Goal: Task Accomplishment & Management: Manage account settings

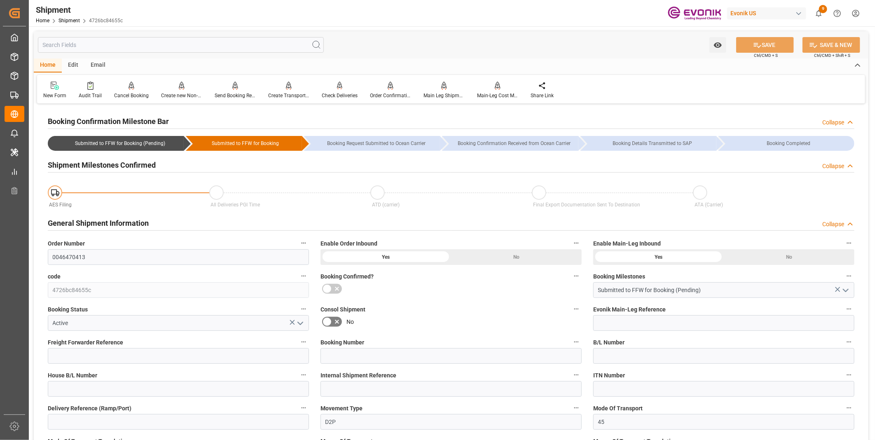
scroll to position [549, 0]
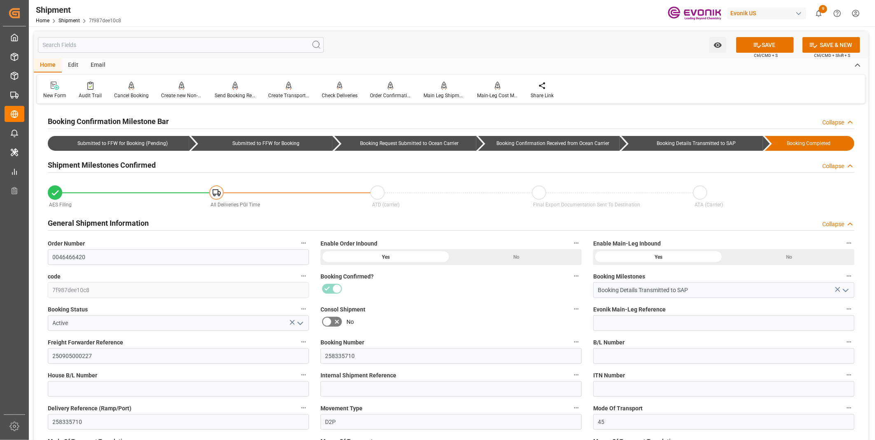
scroll to position [46, 0]
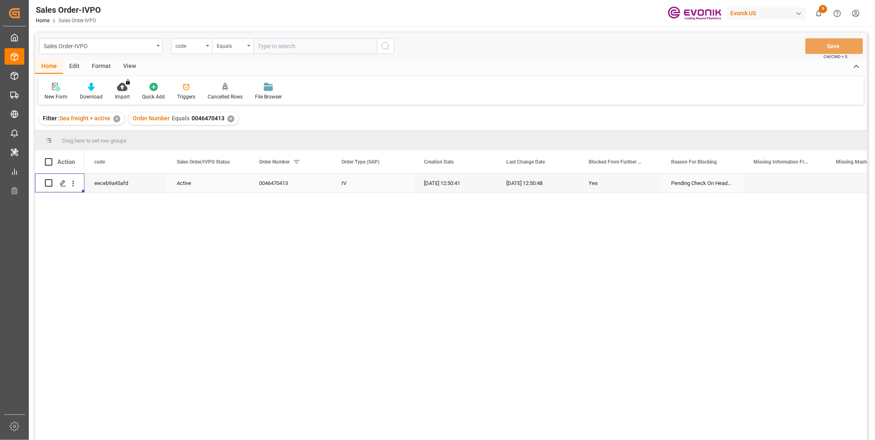
click at [269, 47] on input "text" at bounding box center [315, 46] width 124 height 16
click at [187, 48] on div "code" at bounding box center [189, 44] width 28 height 9
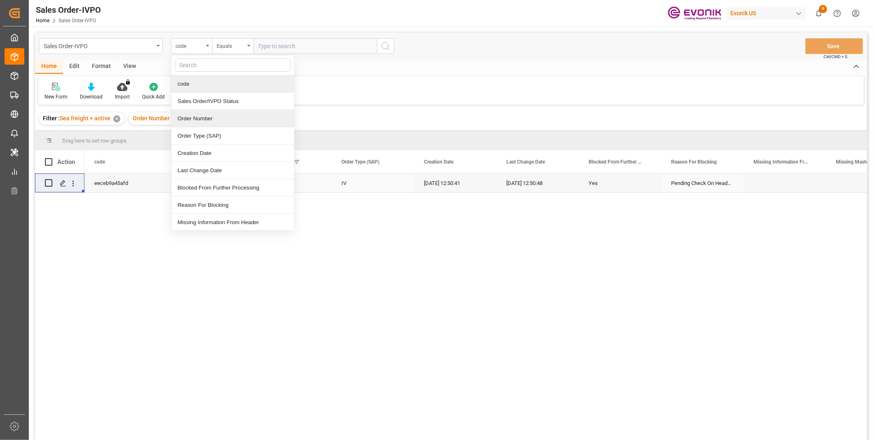
click at [191, 120] on div "Order Number" at bounding box center [232, 118] width 123 height 17
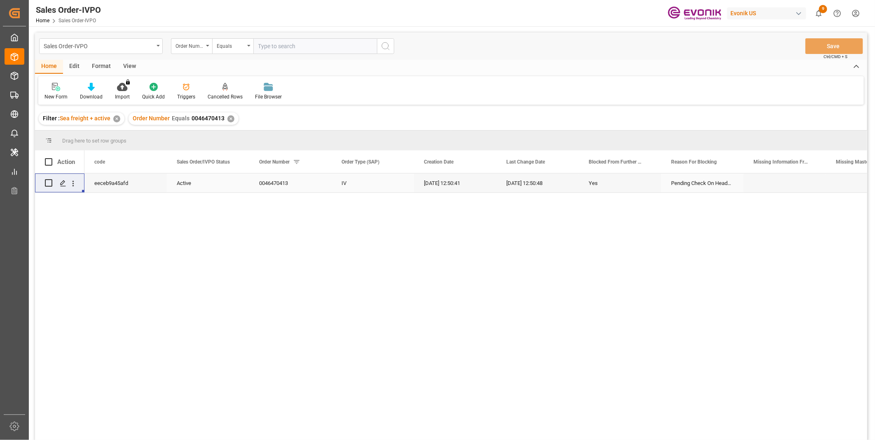
click at [277, 47] on input "text" at bounding box center [315, 46] width 124 height 16
paste input "2006963213"
type input "2006963213"
click at [388, 49] on line "search button" at bounding box center [389, 49] width 2 height 2
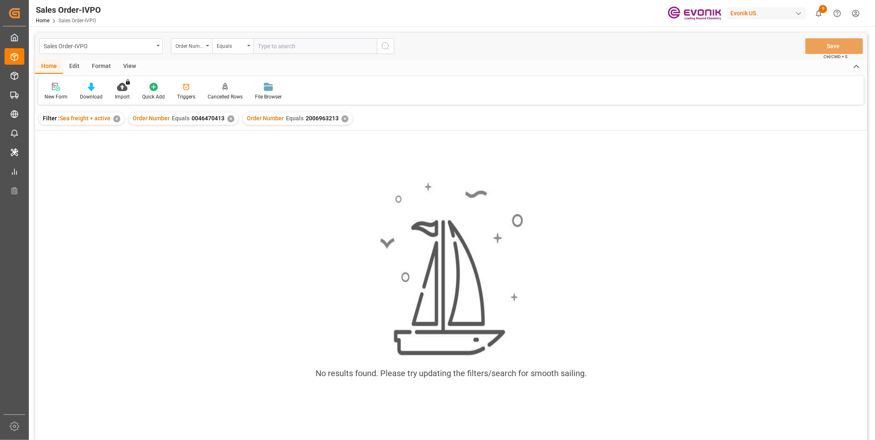
click at [228, 121] on div "✕" at bounding box center [230, 118] width 7 height 7
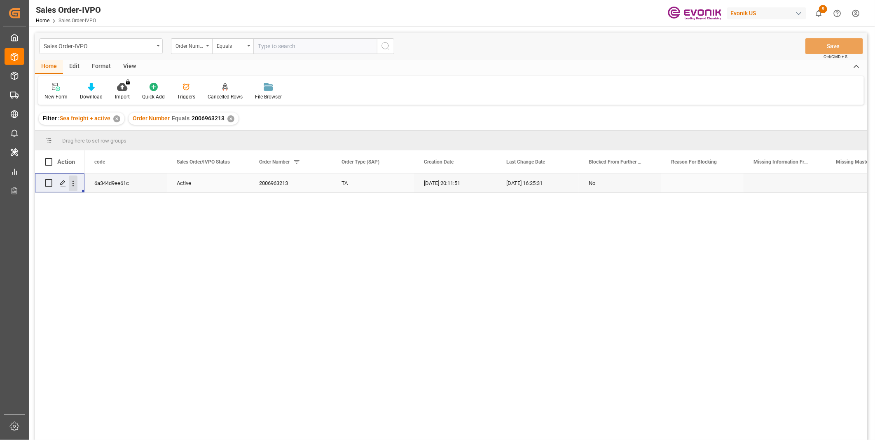
click at [75, 185] on icon "open menu" at bounding box center [73, 183] width 9 height 9
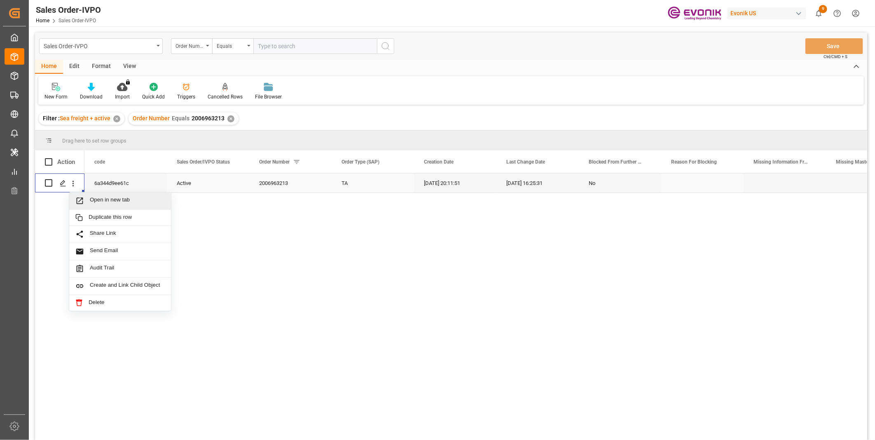
click at [114, 199] on span "Open in new tab" at bounding box center [127, 200] width 75 height 9
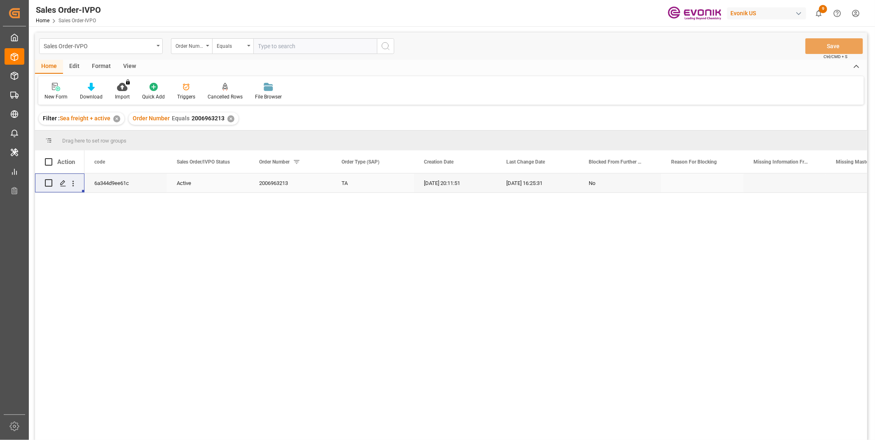
click at [286, 45] on input "text" at bounding box center [315, 46] width 124 height 16
paste input "0046470400"
type input "0046470400"
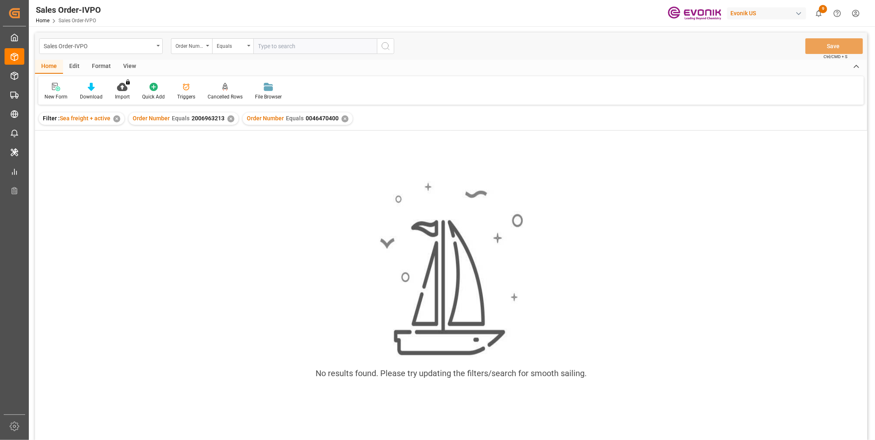
click at [227, 118] on div "✕" at bounding box center [230, 118] width 7 height 7
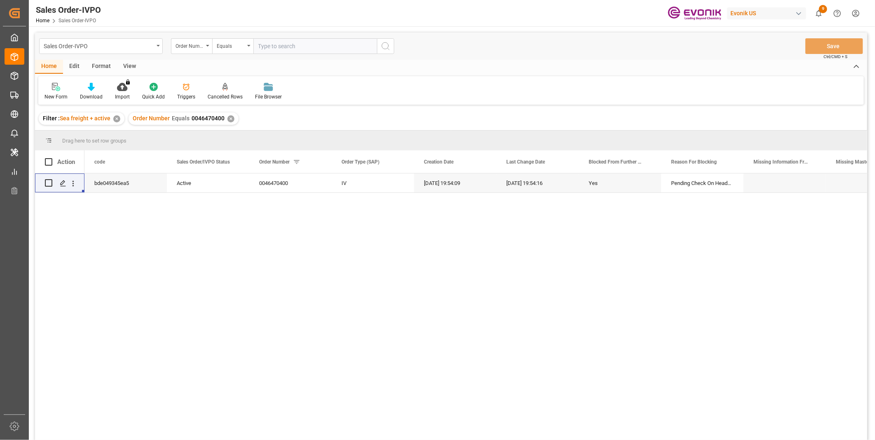
click at [390, 229] on div "bde049345ea5 Active 0046470400 IV 08-26-2025 19:54:09 08-26-2025 19:54:16 Yes P…" at bounding box center [475, 309] width 782 height 272
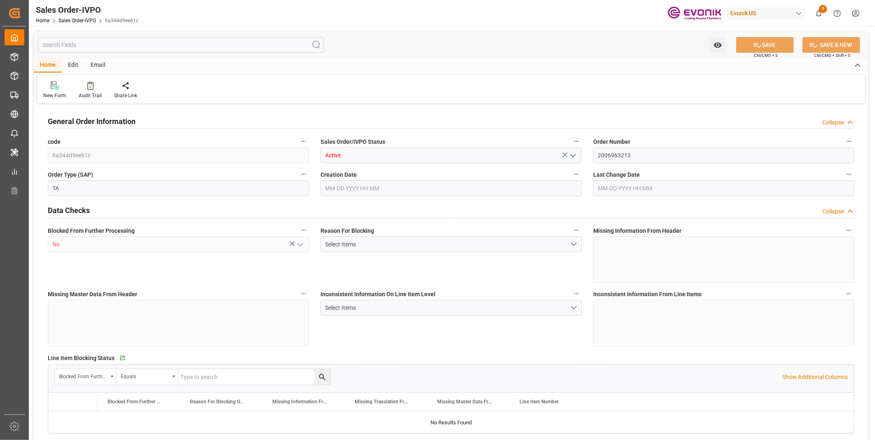
type input "JPYOK"
type input "0"
type input "1"
type input "2"
type input "3"
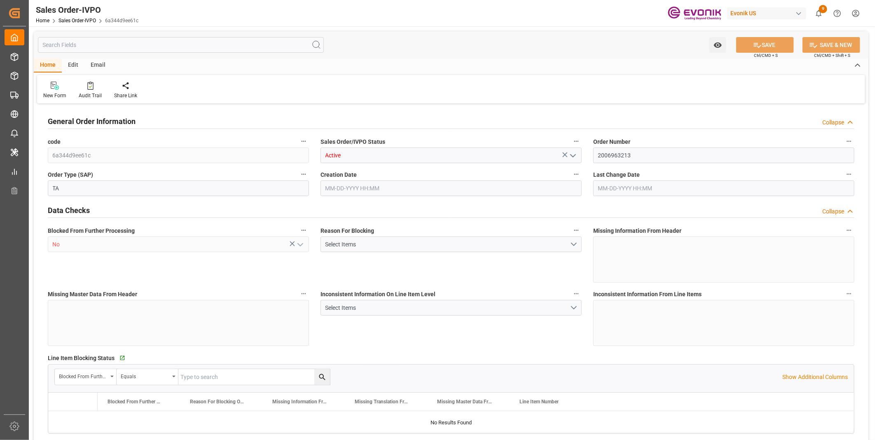
type input "20882.88"
type input "146.6292"
type input "19000"
type input "60"
type input "04-24-2025 20:11"
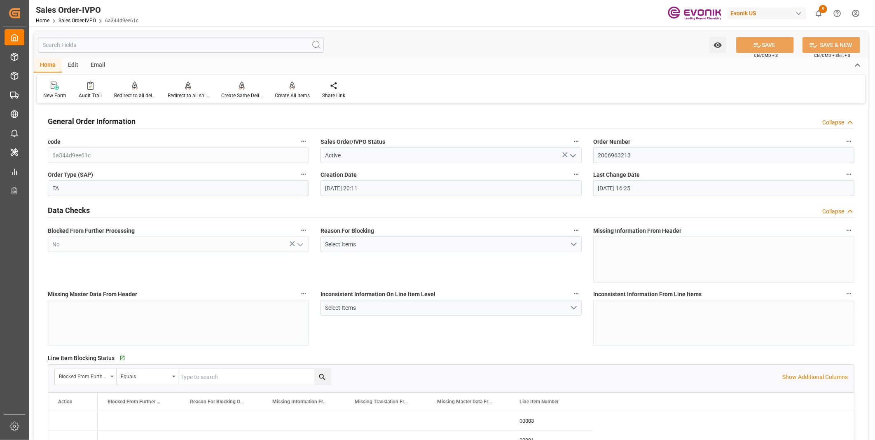
type input "[DATE] 16:25"
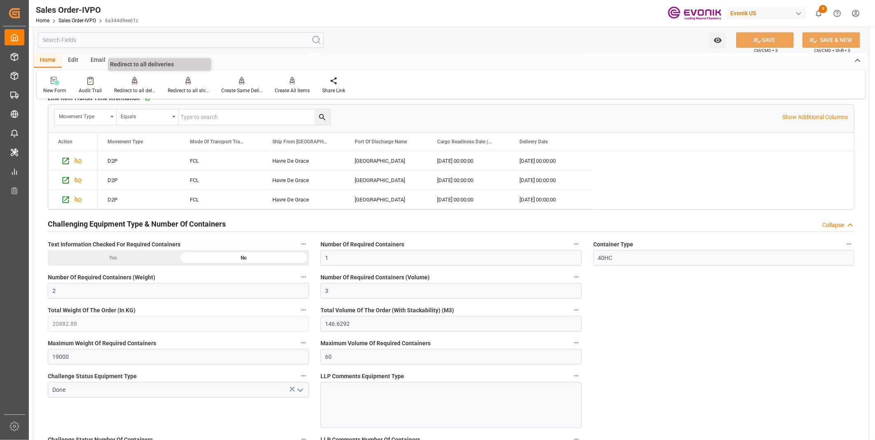
scroll to position [1377, 0]
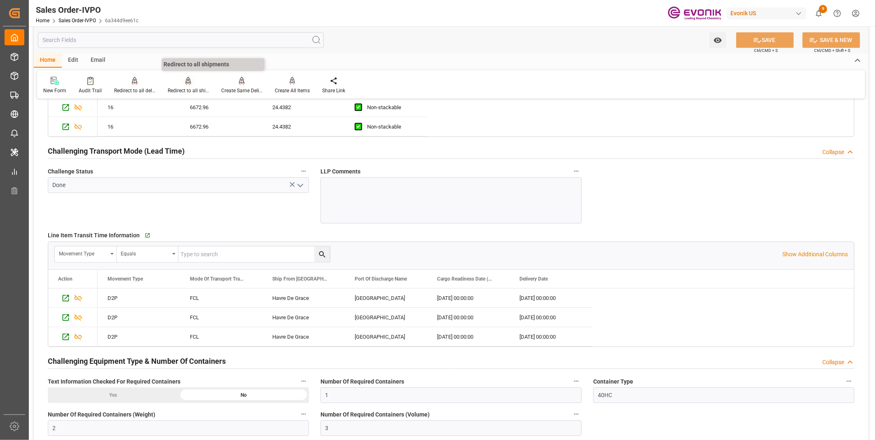
click at [190, 89] on div "Redirect to all shipments" at bounding box center [188, 90] width 41 height 7
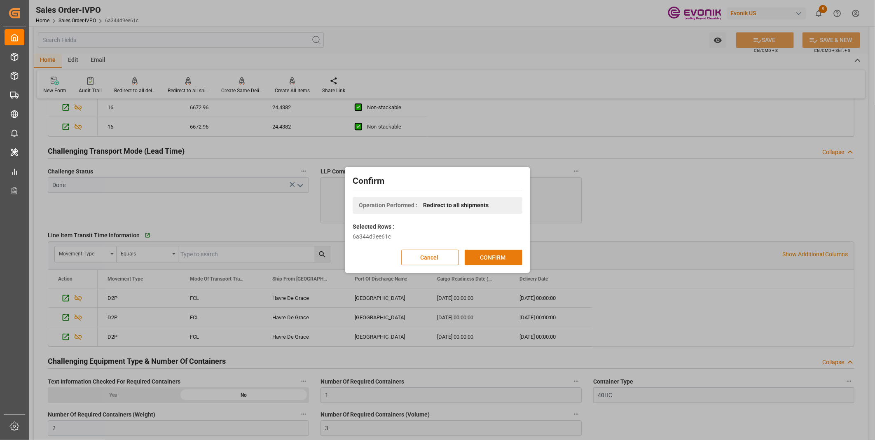
click at [495, 253] on button "CONFIRM" at bounding box center [494, 258] width 58 height 16
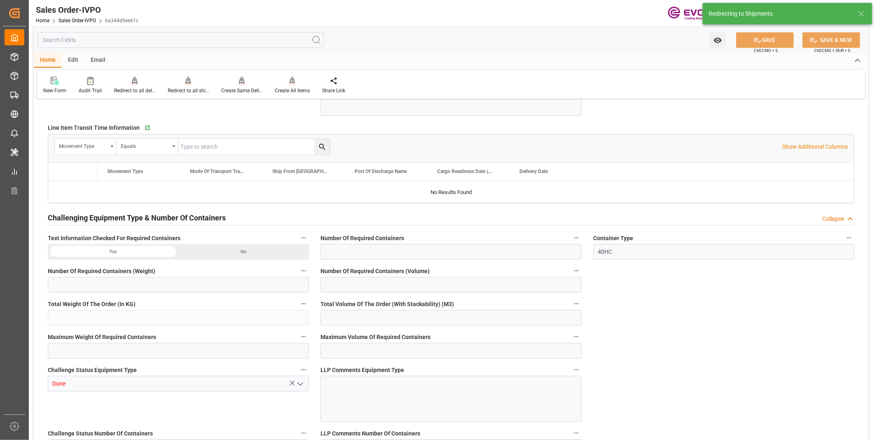
type input "JPYOK"
type input "0"
type input "1"
type input "2"
type input "3"
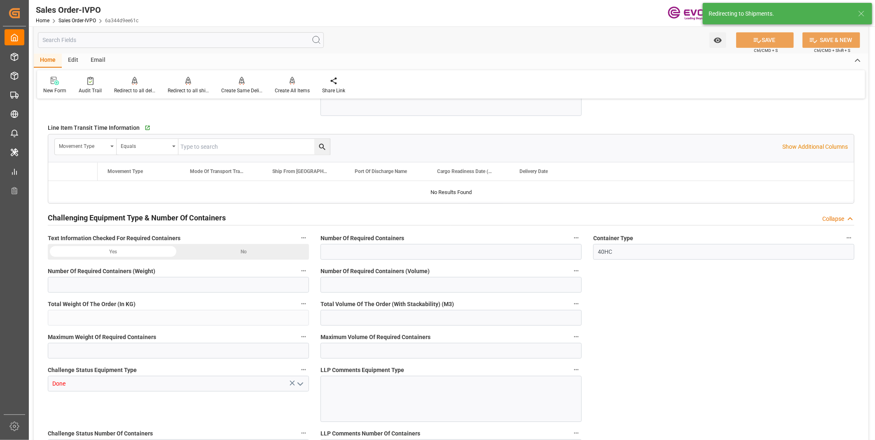
type input "20882.88"
type input "146.6292"
type input "19000"
type input "60"
type input "04-24-2025 20:11"
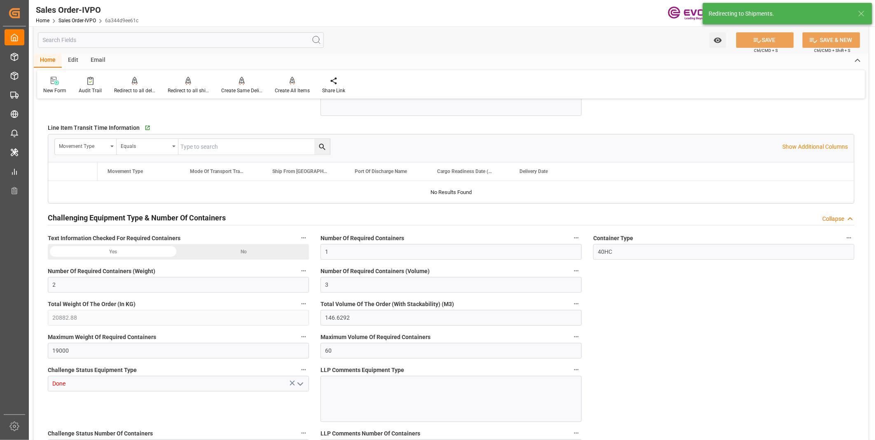
type input "[DATE] 16:25"
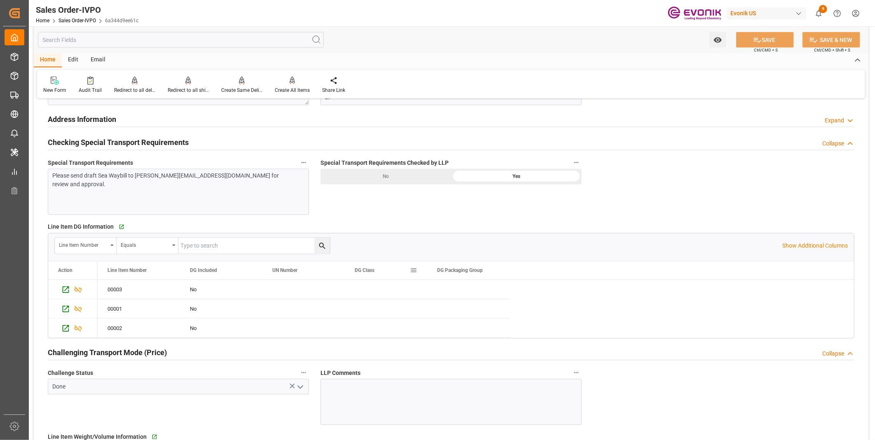
scroll to position [920, 0]
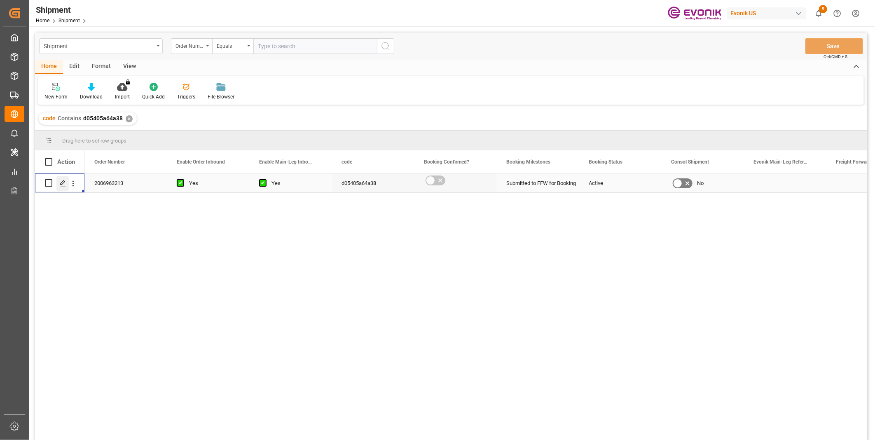
click at [62, 183] on icon "Press SPACE to select this row." at bounding box center [63, 183] width 7 height 7
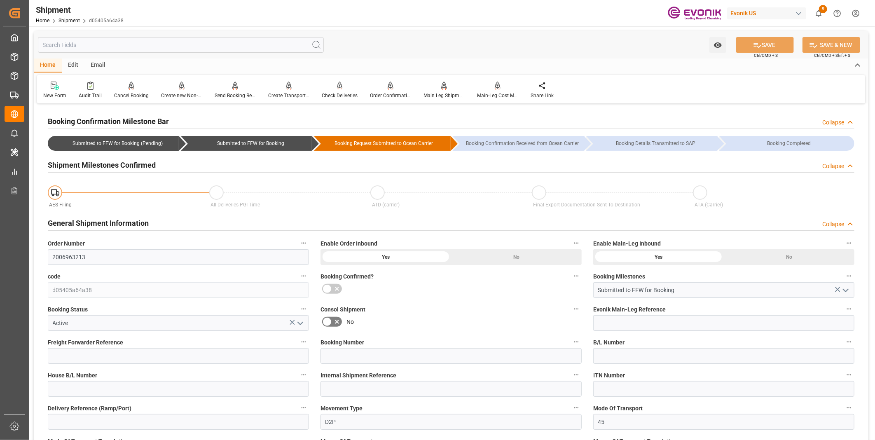
type input "[DATE] 12:30"
type input "[DATE] 12:45"
type input "[DATE] 12:30"
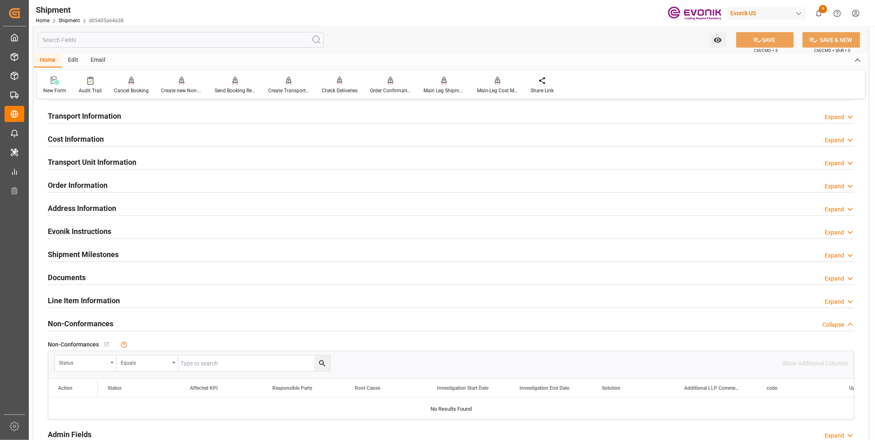
scroll to position [458, 0]
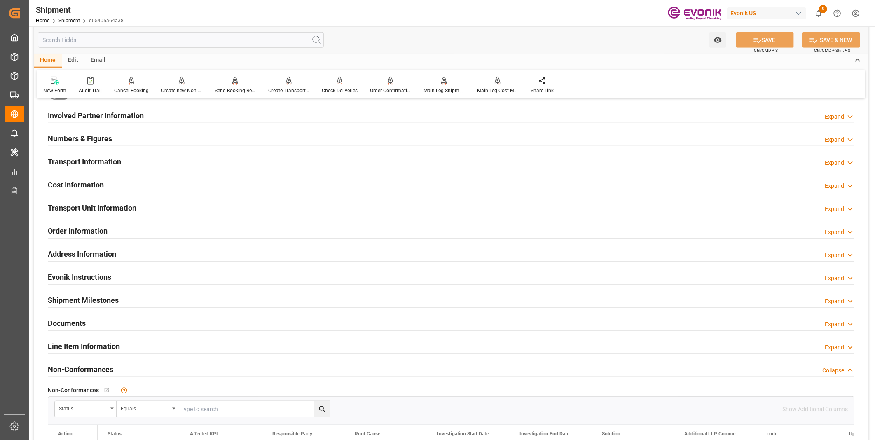
click at [222, 204] on div "Transport Unit Information Expand" at bounding box center [451, 207] width 806 height 16
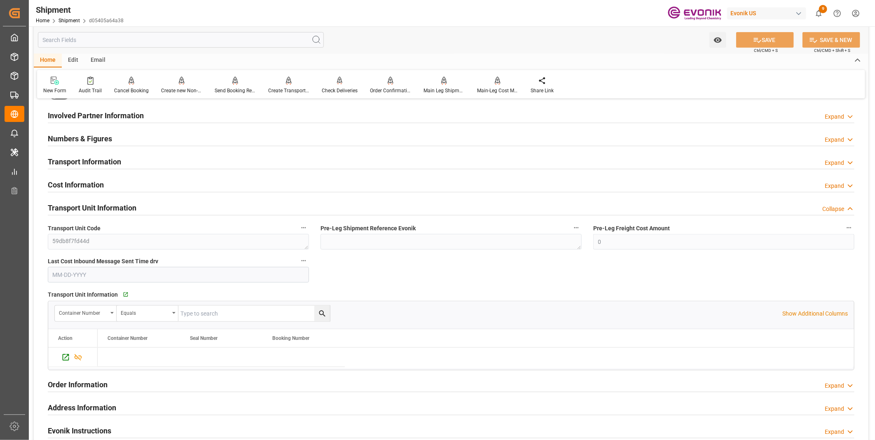
click at [215, 198] on div "Transport Unit Information Collapse" at bounding box center [451, 207] width 818 height 23
click at [187, 162] on div "Transport Information Expand" at bounding box center [451, 161] width 806 height 16
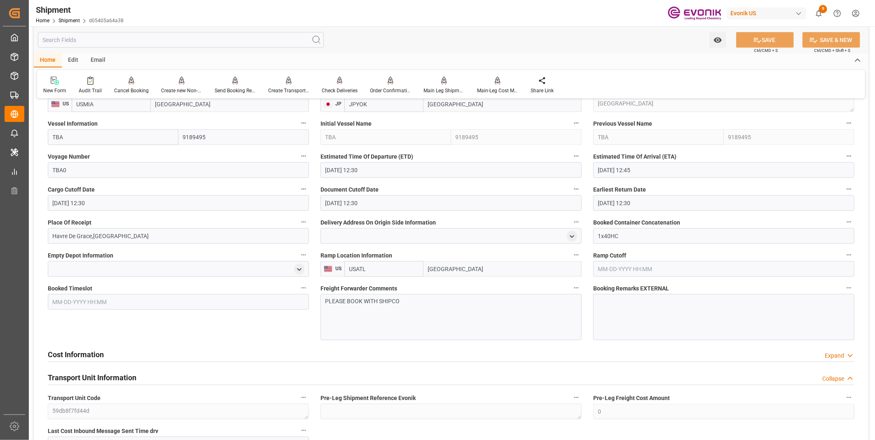
scroll to position [595, 0]
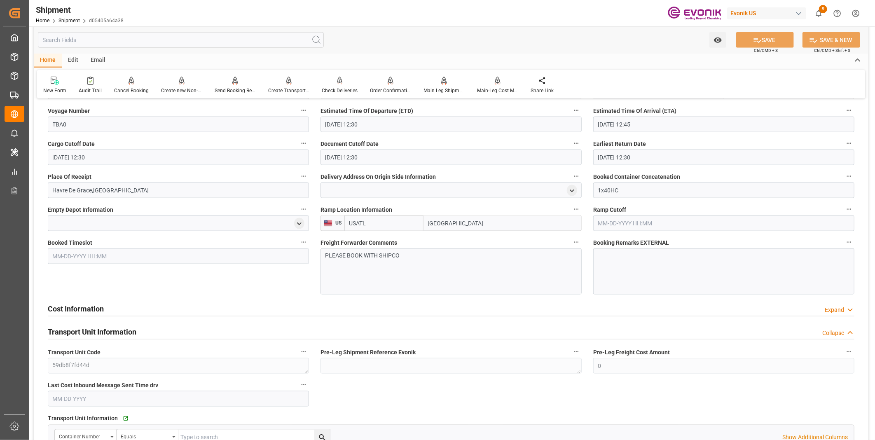
click at [388, 269] on div "PLEASE BOOK WITH SHIPCO" at bounding box center [450, 271] width 261 height 46
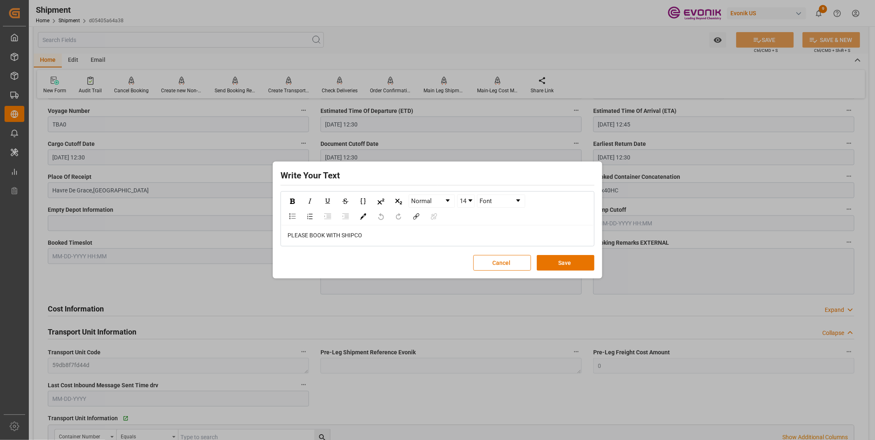
click at [380, 234] on div "PLEASE BOOK WITH SHIPCO" at bounding box center [437, 235] width 300 height 9
drag, startPoint x: 415, startPoint y: 235, endPoint x: 253, endPoint y: 225, distance: 162.6
click at [253, 225] on div "Write Your Text Normal 14 Font PLEASE BOOK WITH SHIPCO Cancel Save" at bounding box center [437, 220] width 875 height 440
click at [559, 263] on button "Save" at bounding box center [566, 263] width 58 height 16
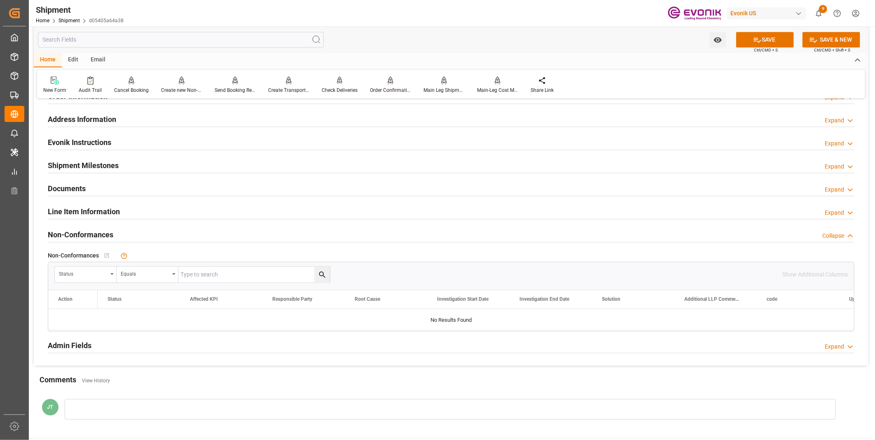
scroll to position [915, 0]
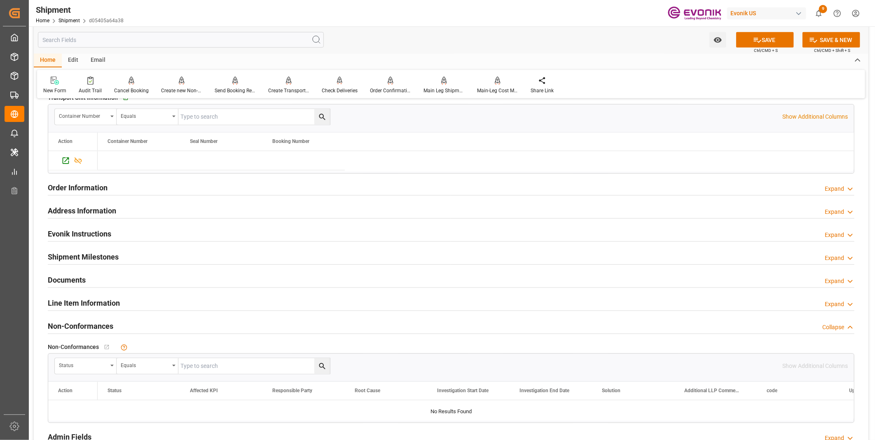
click at [87, 212] on h2 "Address Information" at bounding box center [82, 211] width 68 height 11
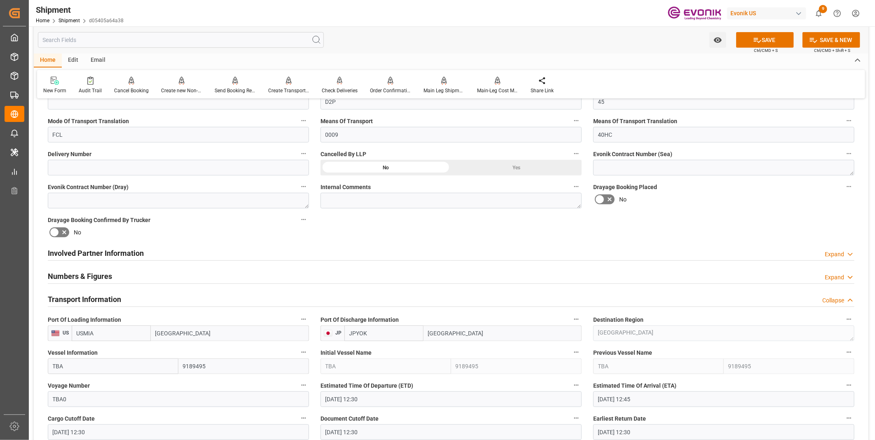
scroll to position [229, 0]
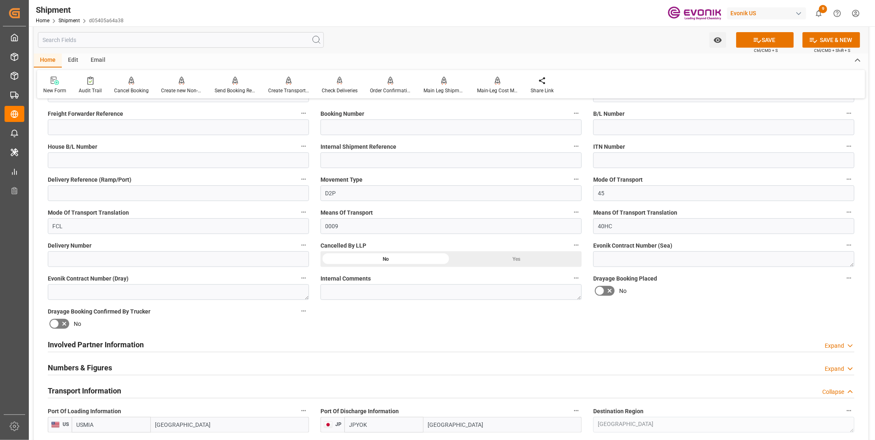
click at [187, 340] on div "Involved Partner Information Expand" at bounding box center [451, 344] width 806 height 16
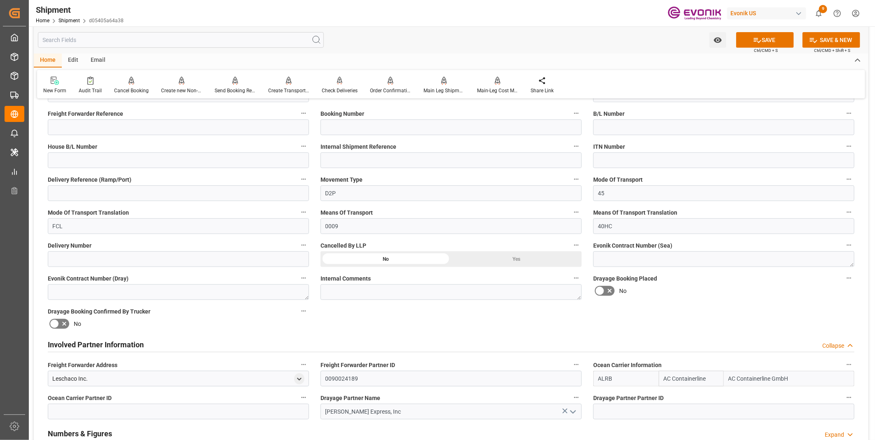
click at [621, 379] on input "ALRB" at bounding box center [625, 379] width 65 height 16
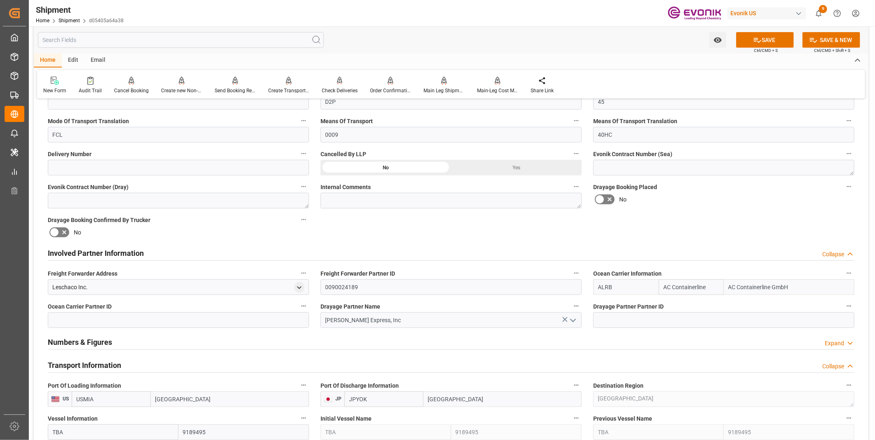
drag, startPoint x: 624, startPoint y: 283, endPoint x: 546, endPoint y: 279, distance: 77.9
click at [605, 305] on b "HLCU" at bounding box center [605, 305] width 15 height 7
type input "HLCU"
type input "Hapag [PERSON_NAME]"
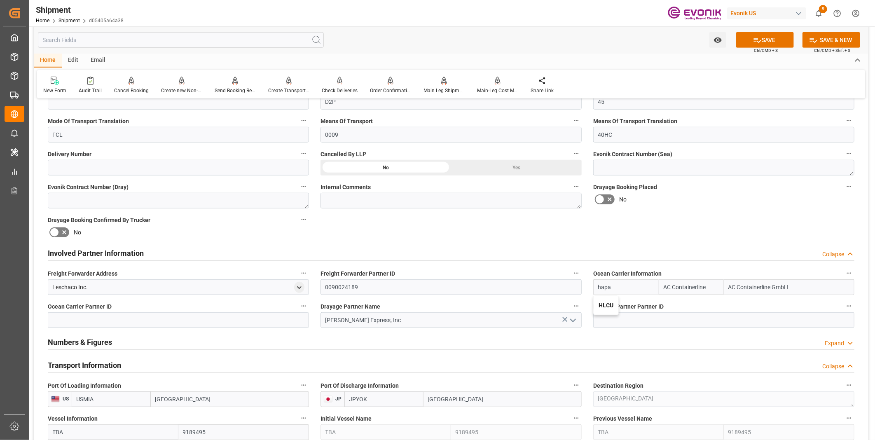
type input "Hapag [PERSON_NAME] Aktiengesellschaft"
type input "HLCU"
click at [398, 318] on input "[PERSON_NAME] Express, Inc" at bounding box center [450, 320] width 261 height 16
drag, startPoint x: 406, startPoint y: 318, endPoint x: 259, endPoint y: 313, distance: 146.3
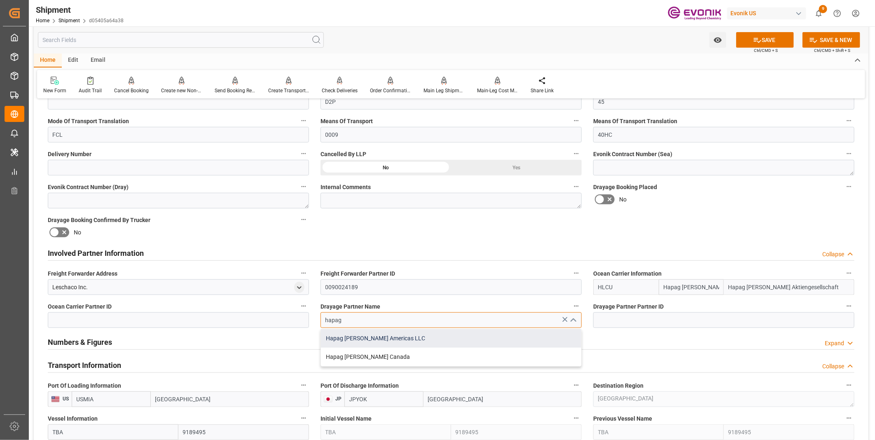
click at [375, 341] on div "Hapag [PERSON_NAME] Americas LLC" at bounding box center [451, 338] width 260 height 19
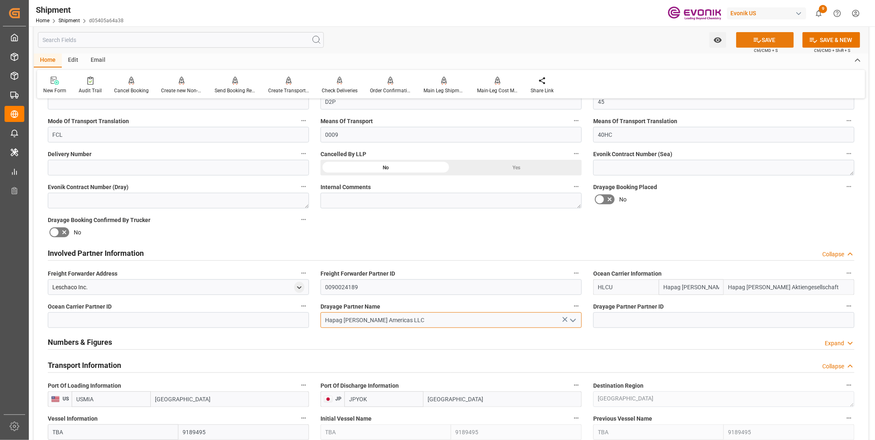
type input "Hapag [PERSON_NAME] Americas LLC"
click at [779, 40] on button "SAVE" at bounding box center [765, 40] width 58 height 16
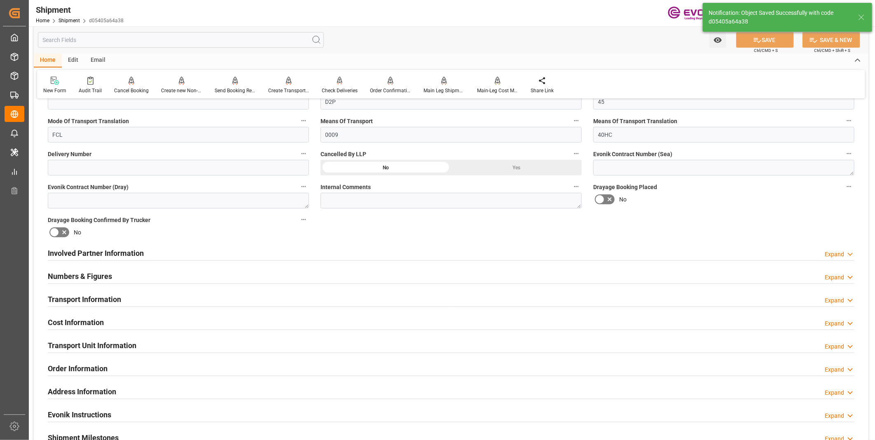
click at [168, 291] on div "Transport Information Expand" at bounding box center [451, 299] width 806 height 16
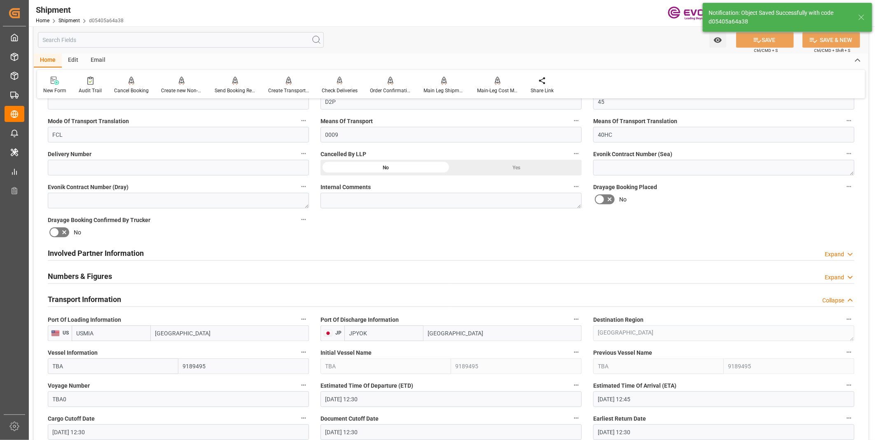
scroll to position [412, 0]
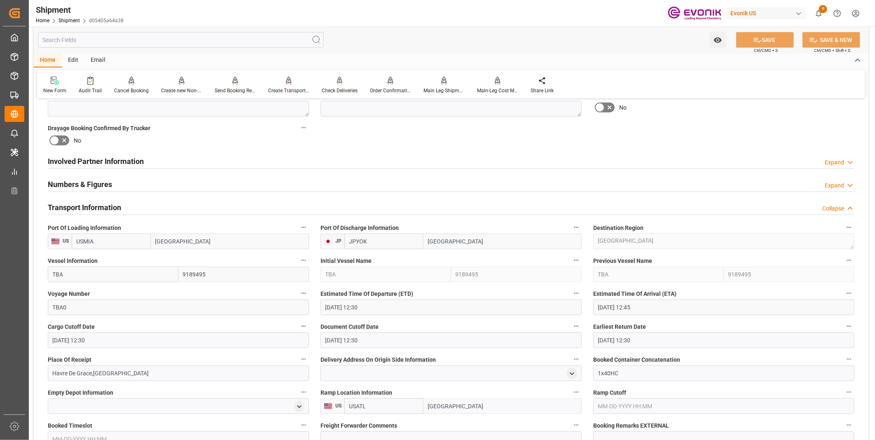
click at [106, 242] on input "USMIA" at bounding box center [111, 242] width 79 height 16
drag, startPoint x: 113, startPoint y: 242, endPoint x: 47, endPoint y: 242, distance: 65.9
click at [48, 242] on div "US USMIA Miami" at bounding box center [178, 242] width 261 height 16
click at [86, 256] on b "USNYC" at bounding box center [86, 259] width 19 height 7
type input "USNYC"
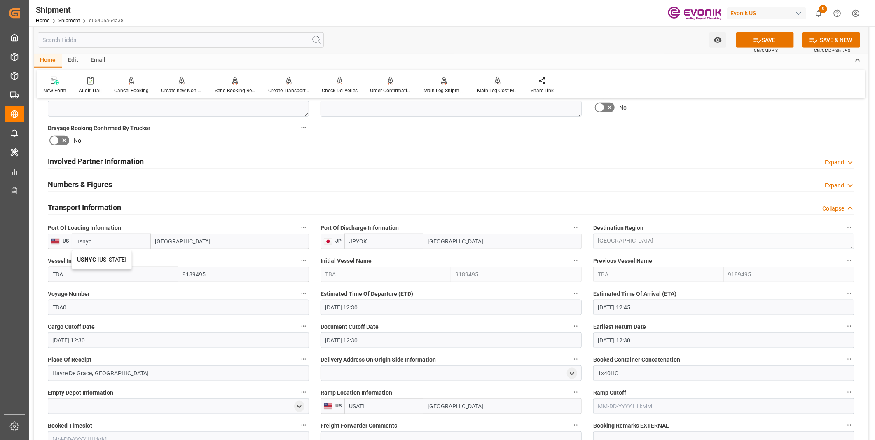
type input "[US_STATE]"
type input "USNYC"
click at [82, 271] on input "TBA" at bounding box center [113, 274] width 131 height 16
type input "T"
click at [79, 287] on div "TEMPANOS - 9447897" at bounding box center [80, 292] width 65 height 19
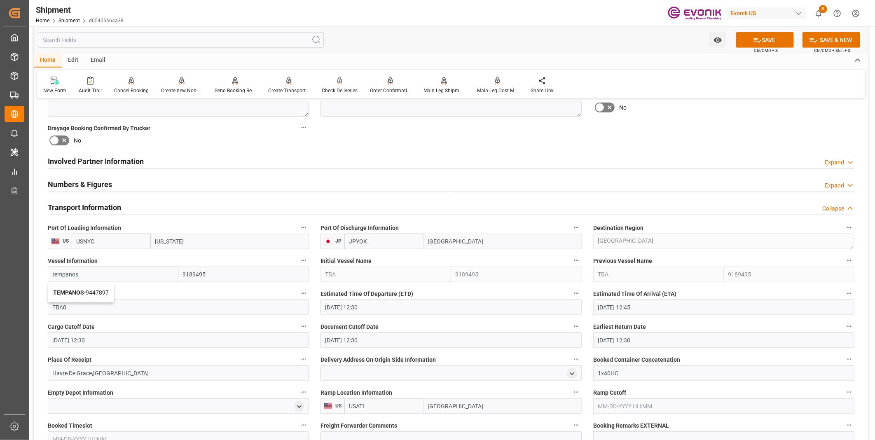
type input "TEMPANOS"
type input "9447897"
type input "TEMPANOS"
click at [72, 301] on input "TBA0" at bounding box center [178, 307] width 261 height 16
type input "T"
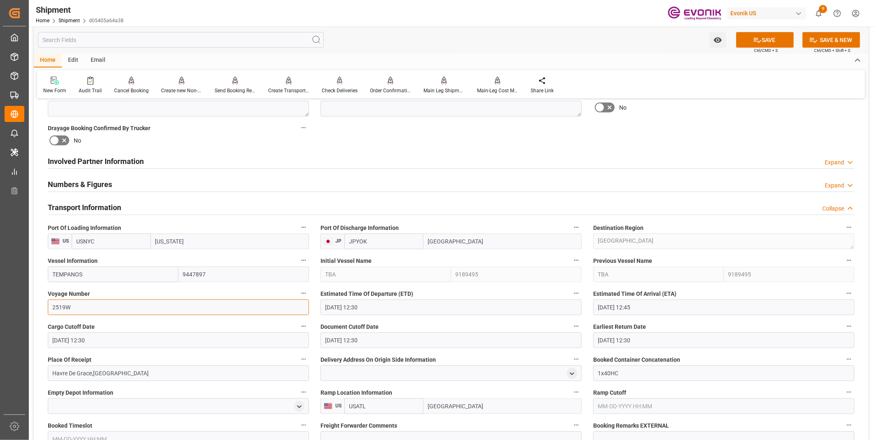
type input "2519W"
click at [388, 304] on input "[DATE] 12:30" at bounding box center [450, 307] width 261 height 16
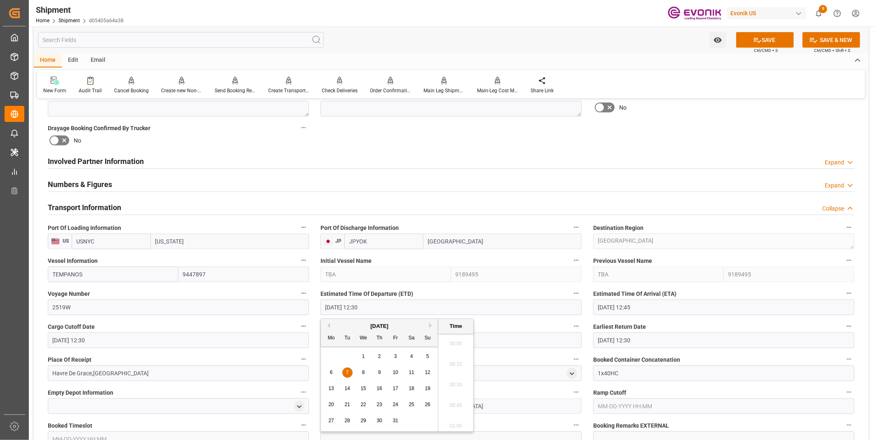
scroll to position [991, 0]
drag, startPoint x: 396, startPoint y: 306, endPoint x: 266, endPoint y: 310, distance: 129.4
click at [266, 310] on div "Booking Confirmation Milestone Bar Collapse Submitted to FFW for Booking (Pendi…" at bounding box center [451, 250] width 834 height 1113
click at [458, 382] on li "12:30" at bounding box center [455, 382] width 35 height 21
type input "[DATE] 12:30"
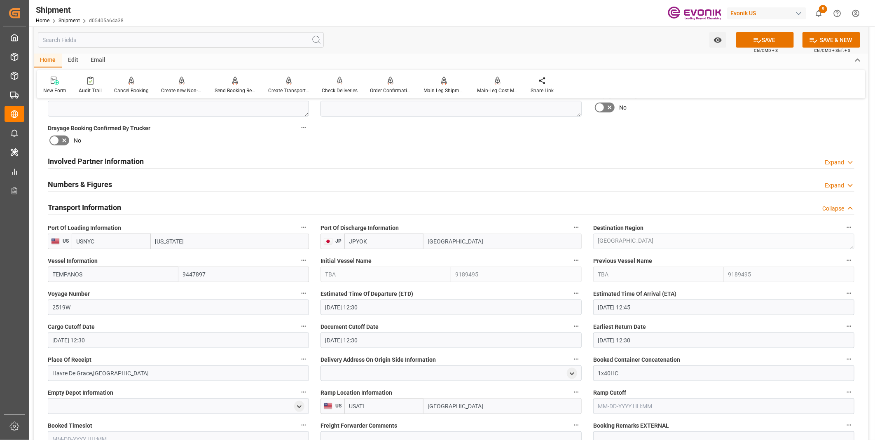
click at [646, 301] on input "[DATE] 12:45" at bounding box center [723, 307] width 261 height 16
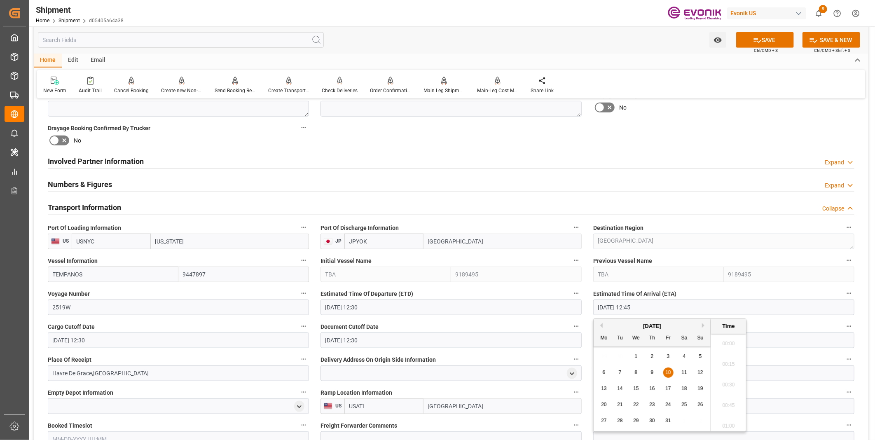
scroll to position [1011, 0]
click at [646, 301] on input "[DATE] 12:45" at bounding box center [723, 307] width 261 height 16
drag, startPoint x: 655, startPoint y: 301, endPoint x: 565, endPoint y: 304, distance: 89.8
click at [565, 304] on div "Booking Confirmation Milestone Bar Collapse Submitted to FFW for Booking (Pendi…" at bounding box center [451, 250] width 834 height 1113
click at [721, 380] on li "12:45" at bounding box center [728, 382] width 35 height 21
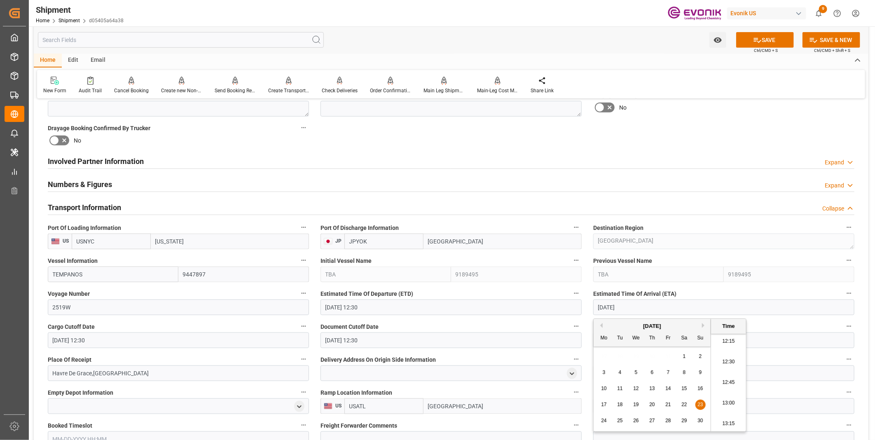
type input "[DATE] 12:45"
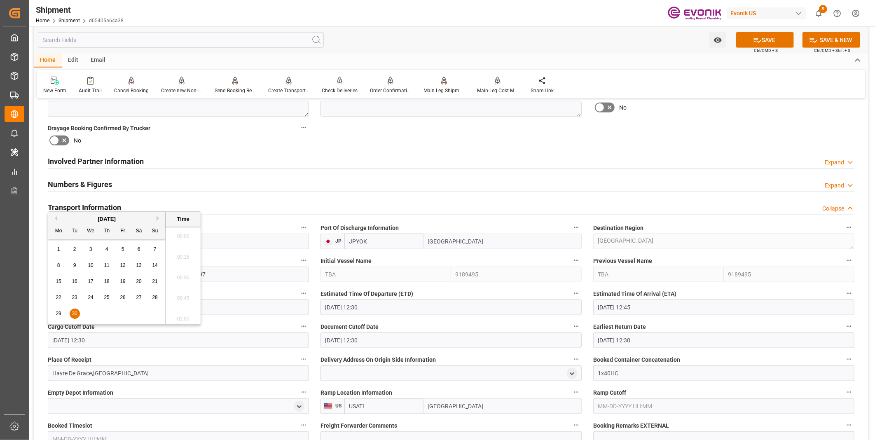
click at [110, 345] on input "[DATE] 12:30" at bounding box center [178, 340] width 261 height 16
click at [113, 343] on input "[DATE] 12:30" at bounding box center [178, 340] width 261 height 16
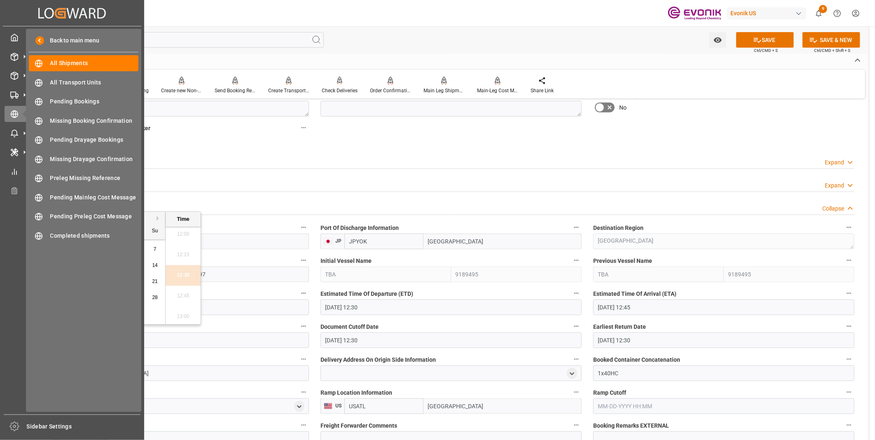
drag, startPoint x: 112, startPoint y: 343, endPoint x: 4, endPoint y: 341, distance: 107.5
click at [4, 341] on div "Created by potrace 1.15, written by [PERSON_NAME] [DATE]-[DATE] Created by potr…" at bounding box center [437, 220] width 875 height 440
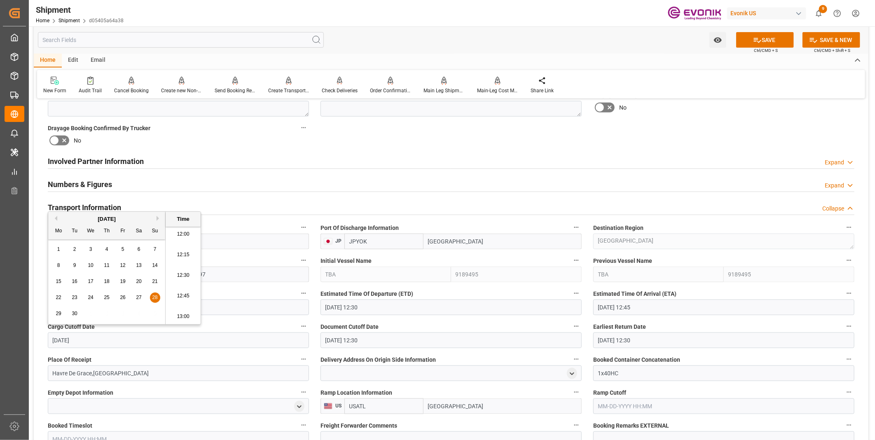
click at [185, 271] on li "12:30" at bounding box center [183, 275] width 35 height 21
type input "[DATE] 12:30"
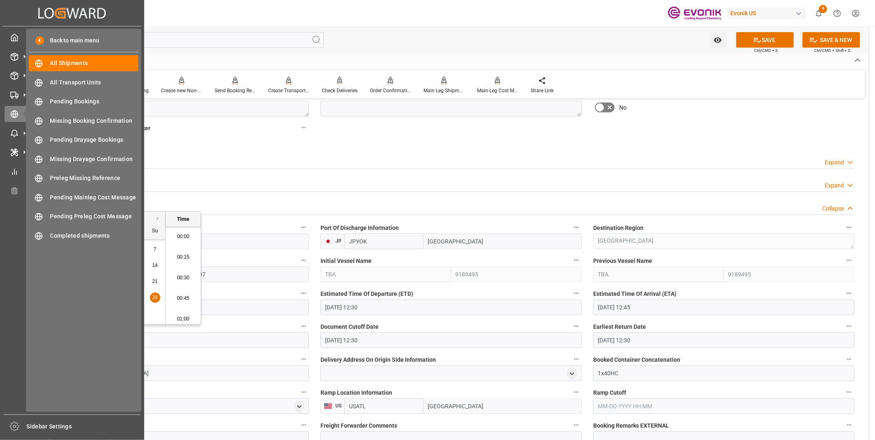
drag, startPoint x: 102, startPoint y: 339, endPoint x: 2, endPoint y: 335, distance: 99.4
click at [2, 335] on div "Created by potrace 1.15, written by [PERSON_NAME] [DATE]-[DATE] Created by potr…" at bounding box center [437, 220] width 875 height 440
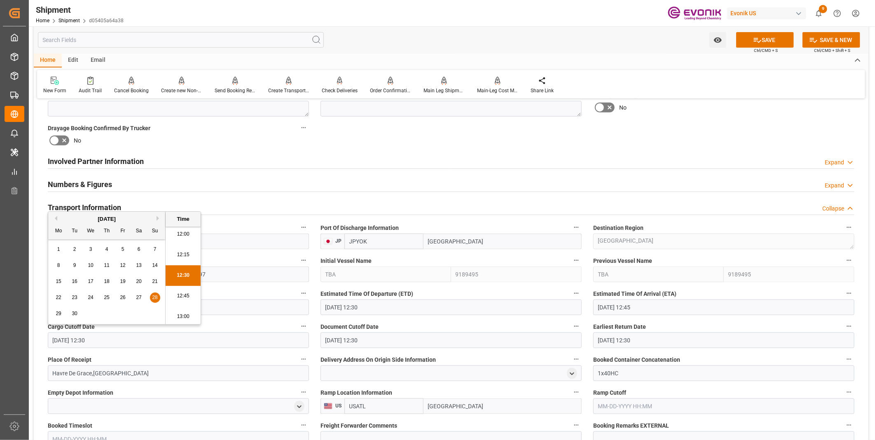
click at [373, 338] on input "[DATE] 12:30" at bounding box center [450, 340] width 261 height 16
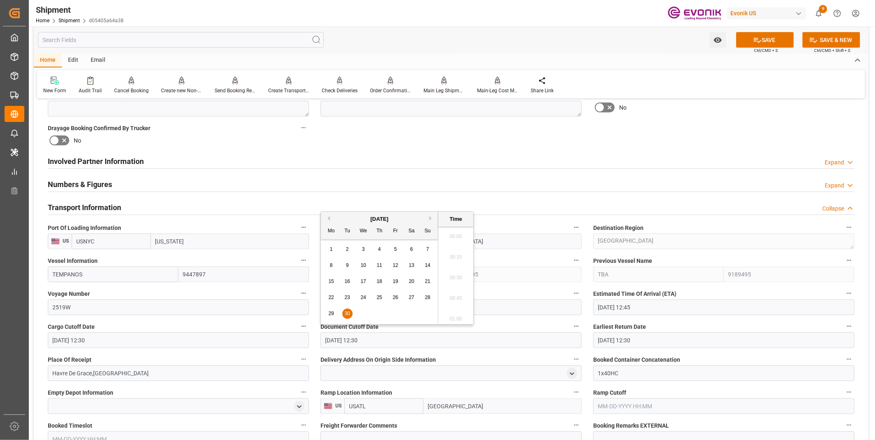
click at [381, 338] on input "[DATE] 12:30" at bounding box center [450, 340] width 261 height 16
drag, startPoint x: 324, startPoint y: 338, endPoint x: 268, endPoint y: 334, distance: 56.2
click at [268, 334] on div "Booking Confirmation Milestone Bar Collapse Submitted to FFW for Booking (Pendi…" at bounding box center [451, 250] width 834 height 1113
paste input "28"
type input "[DATE] 12:30"
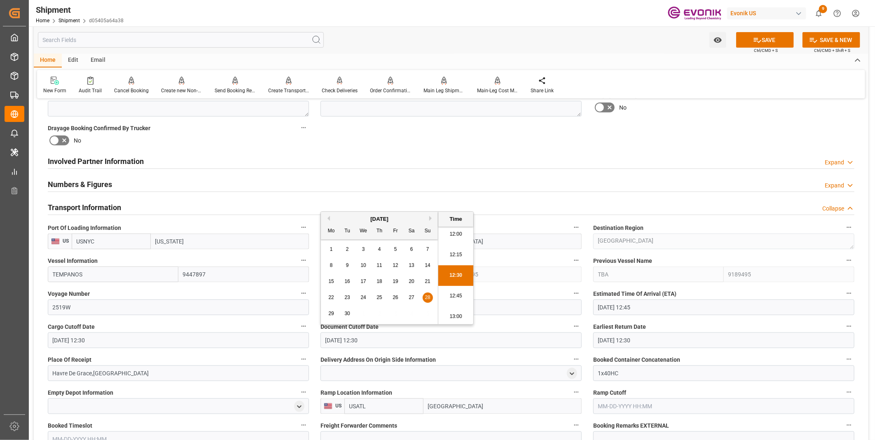
click at [619, 338] on input "[DATE] 12:30" at bounding box center [723, 340] width 261 height 16
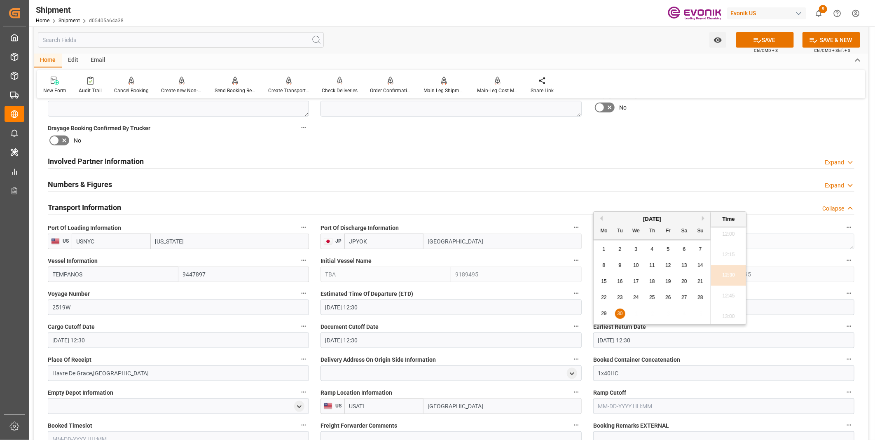
click at [652, 340] on input "[DATE] 12:30" at bounding box center [723, 340] width 261 height 16
drag, startPoint x: 623, startPoint y: 340, endPoint x: 537, endPoint y: 339, distance: 85.7
click at [537, 339] on div "Booking Confirmation Milestone Bar Collapse Submitted to FFW for Booking (Pendi…" at bounding box center [451, 250] width 834 height 1113
paste input "28-2025 12:30"
type input "[DATE] 12:30"
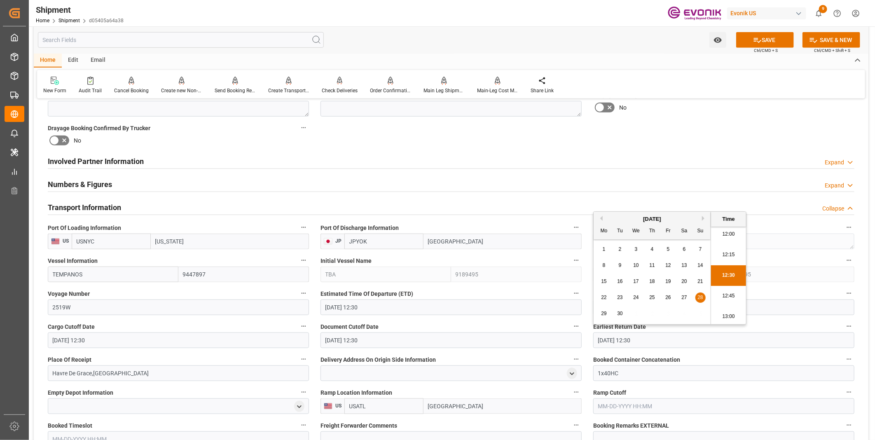
click at [724, 266] on li "12:30" at bounding box center [728, 275] width 35 height 21
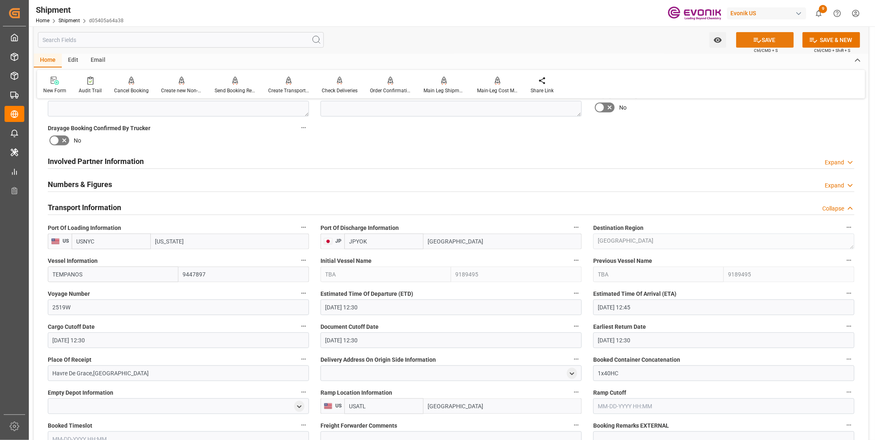
click at [776, 42] on button "SAVE" at bounding box center [765, 40] width 58 height 16
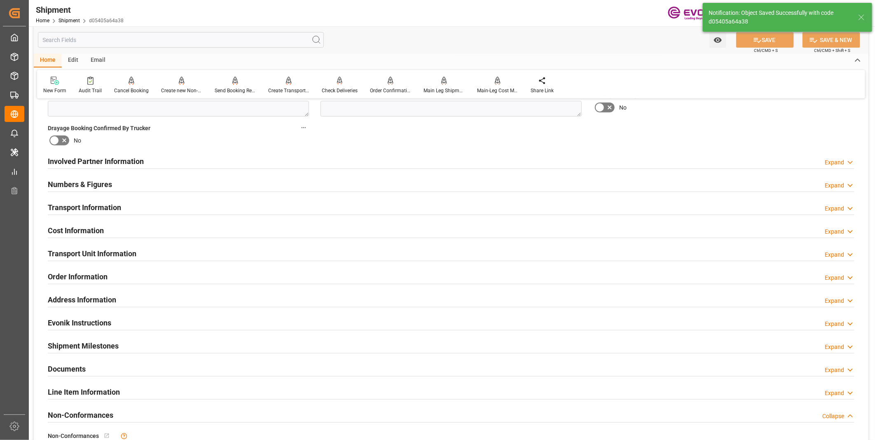
click at [143, 210] on div "Transport Information Expand" at bounding box center [451, 207] width 806 height 16
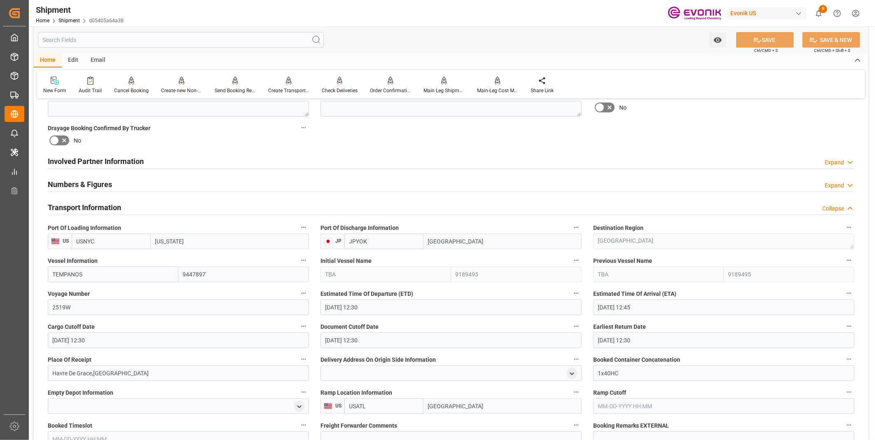
scroll to position [503, 0]
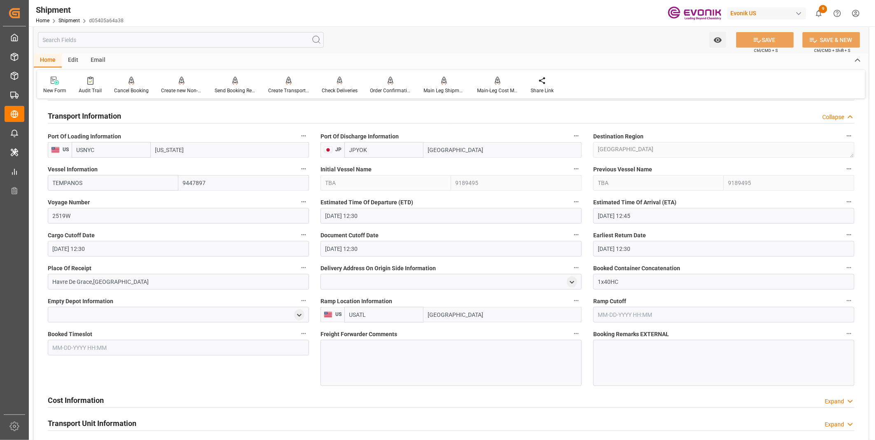
click at [376, 309] on input "USATL" at bounding box center [383, 315] width 79 height 16
type input "U"
click at [416, 361] on div at bounding box center [450, 363] width 261 height 46
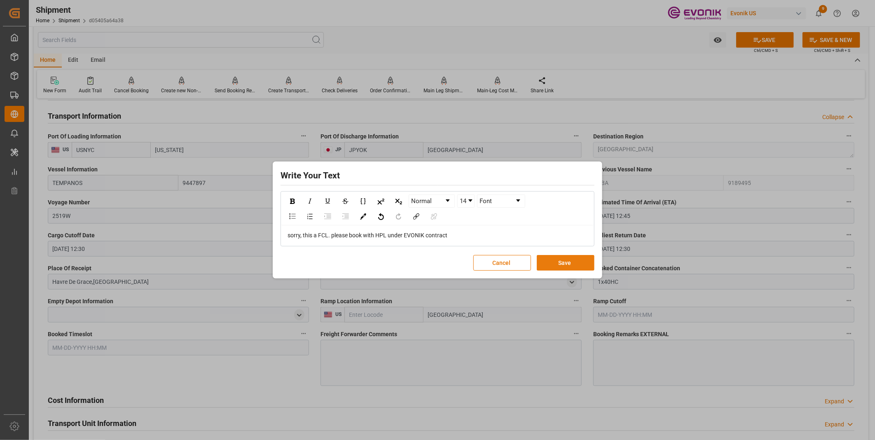
click at [571, 264] on button "Save" at bounding box center [566, 263] width 58 height 16
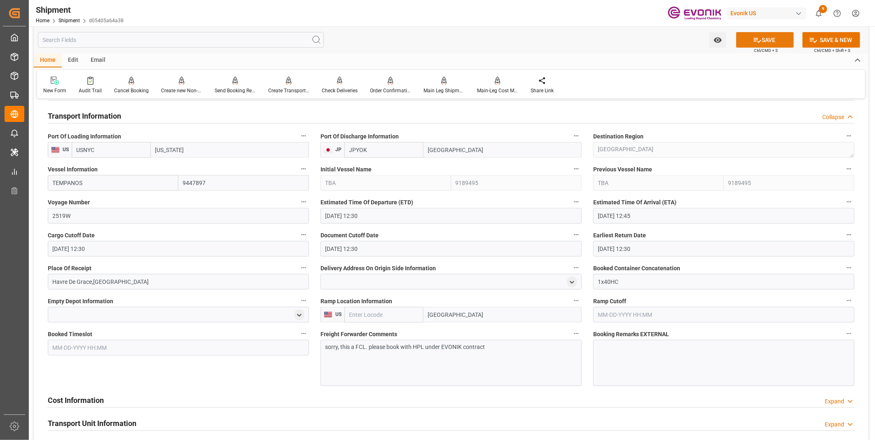
click at [771, 42] on button "SAVE" at bounding box center [765, 40] width 58 height 16
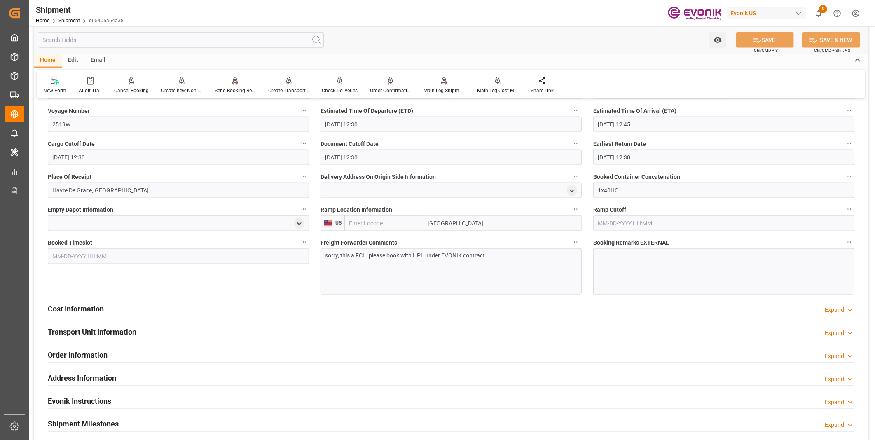
scroll to position [640, 0]
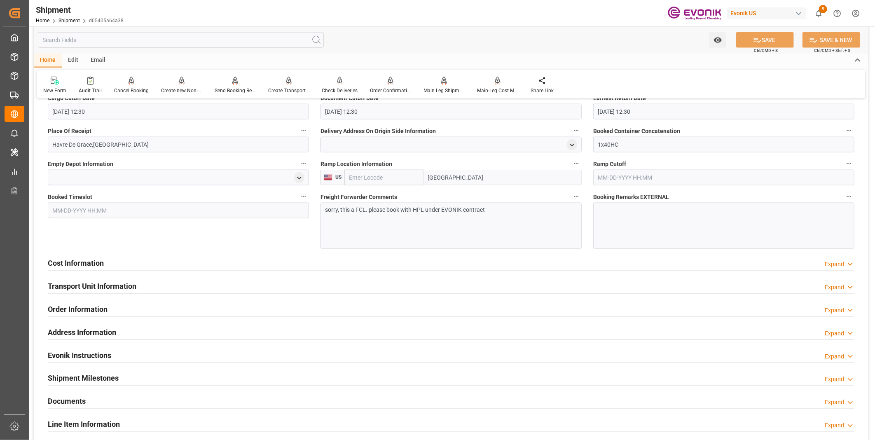
click at [124, 263] on div "Cost Information Expand" at bounding box center [451, 263] width 806 height 16
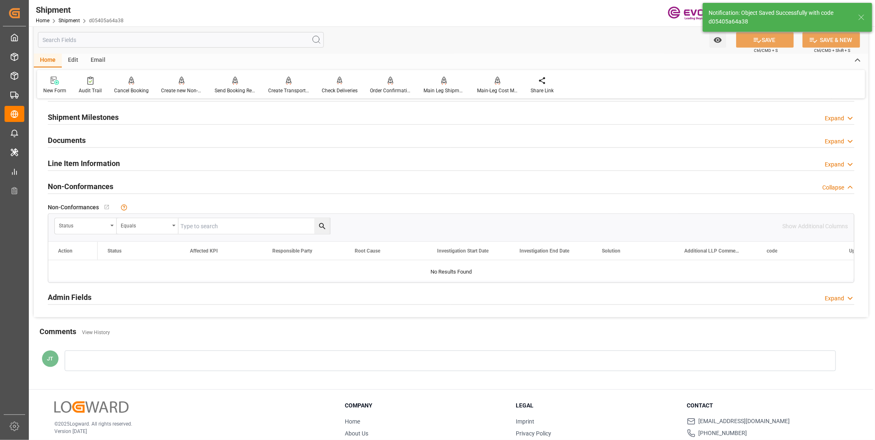
scroll to position [380, 0]
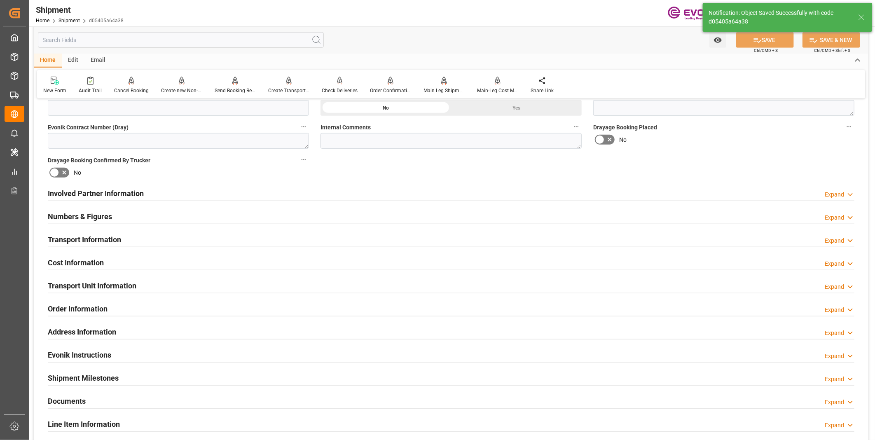
click at [113, 264] on div "Cost Information Expand" at bounding box center [451, 262] width 806 height 16
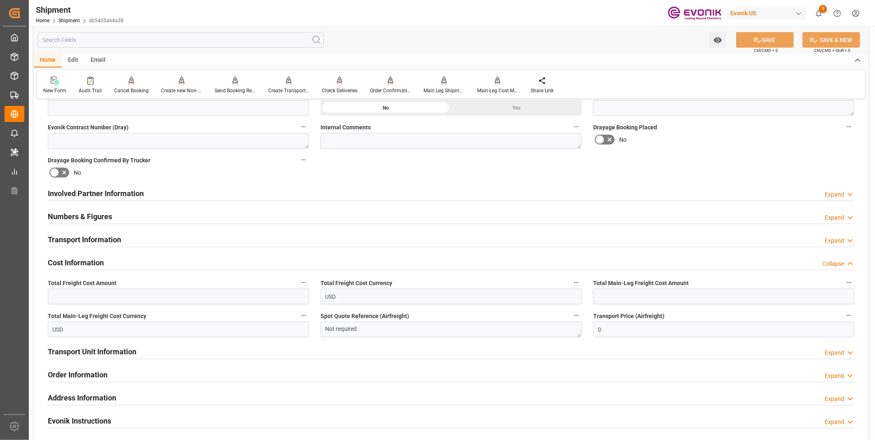
scroll to position [334, 0]
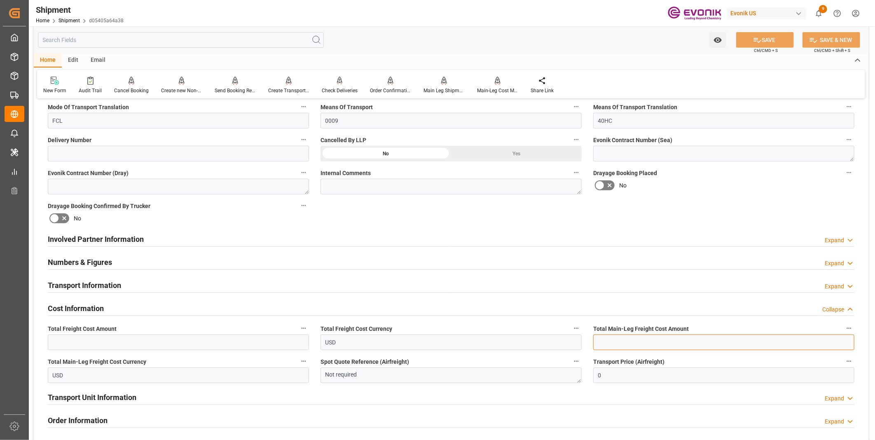
click at [649, 336] on input "text" at bounding box center [723, 342] width 261 height 16
type input "4573"
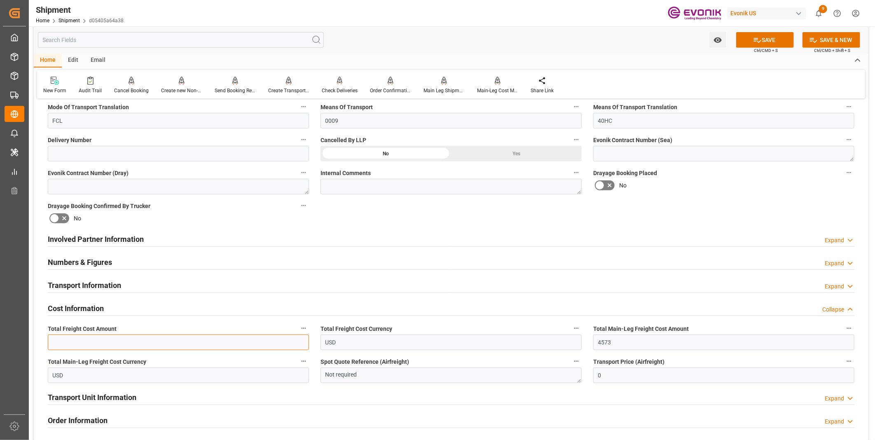
click at [130, 342] on input "text" at bounding box center [178, 342] width 261 height 16
type input "4573"
click at [755, 38] on icon at bounding box center [757, 40] width 9 height 9
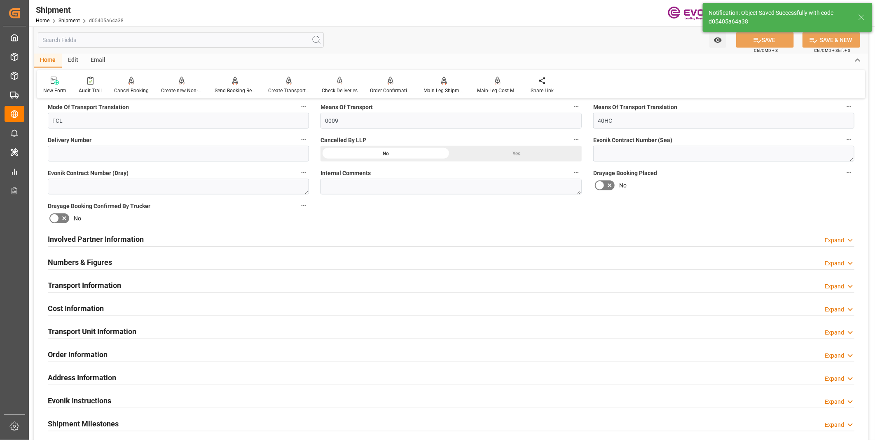
click at [238, 309] on div "Cost Information Expand" at bounding box center [451, 308] width 806 height 16
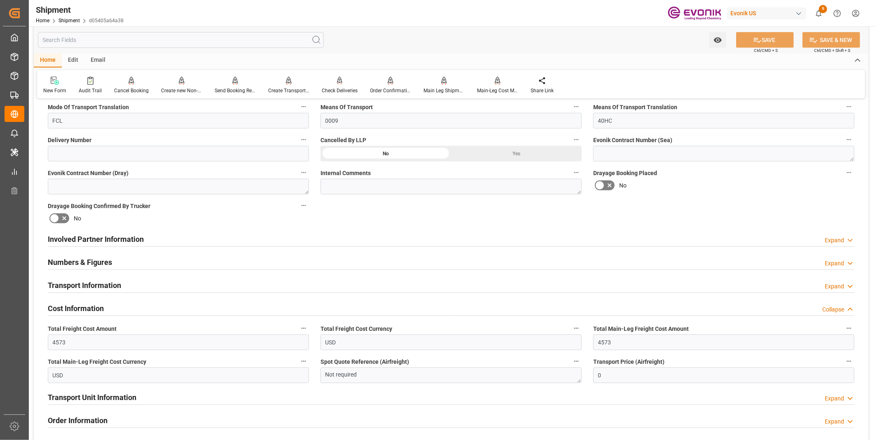
click at [238, 309] on div "Cost Information Collapse" at bounding box center [451, 308] width 806 height 16
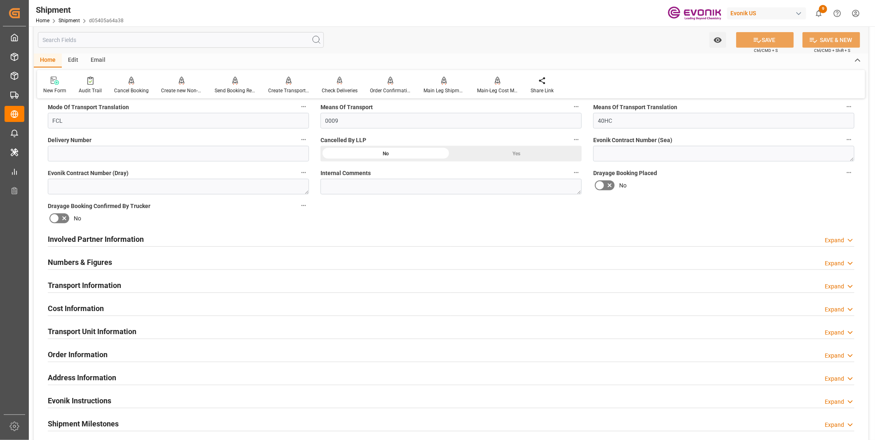
click at [192, 341] on div "Transport Unit Information Expand" at bounding box center [451, 331] width 818 height 23
click at [195, 334] on div "Transport Unit Information Expand" at bounding box center [451, 331] width 806 height 16
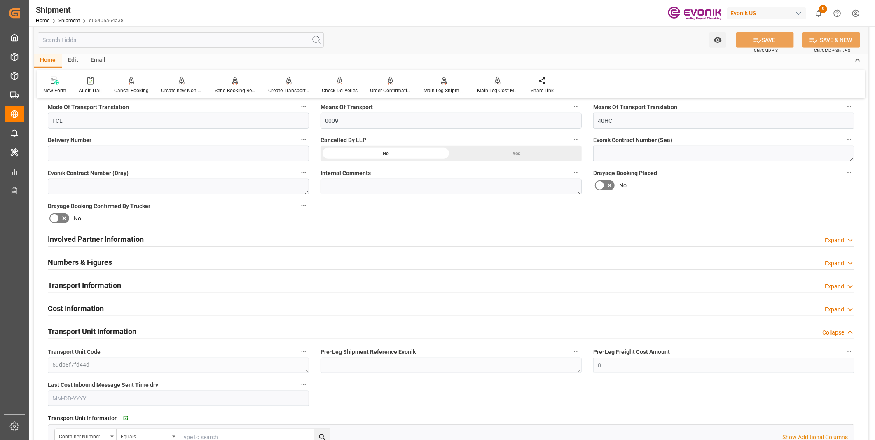
click at [195, 334] on div "Transport Unit Information Collapse" at bounding box center [451, 331] width 806 height 16
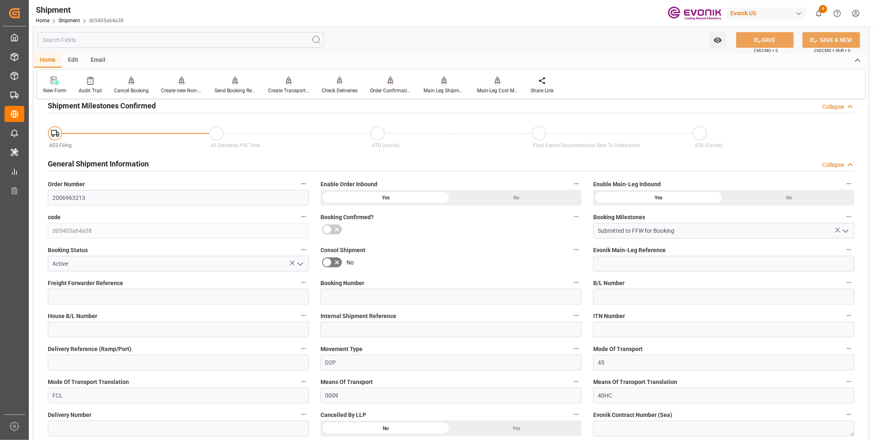
scroll to position [0, 0]
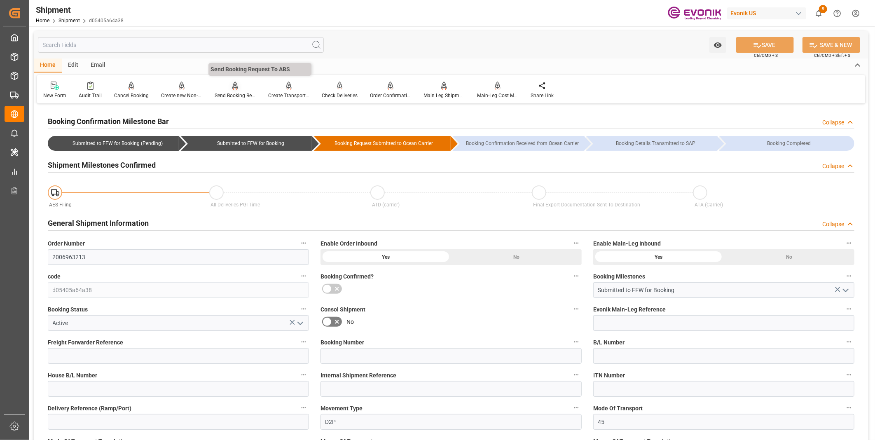
click at [227, 95] on div "Send Booking Request To ABS" at bounding box center [235, 95] width 41 height 7
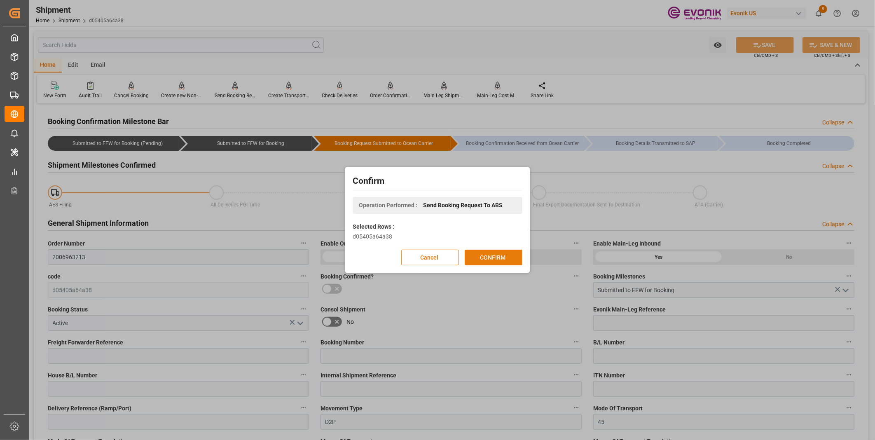
click at [500, 258] on button "CONFIRM" at bounding box center [494, 258] width 58 height 16
